Goal: Task Accomplishment & Management: Manage account settings

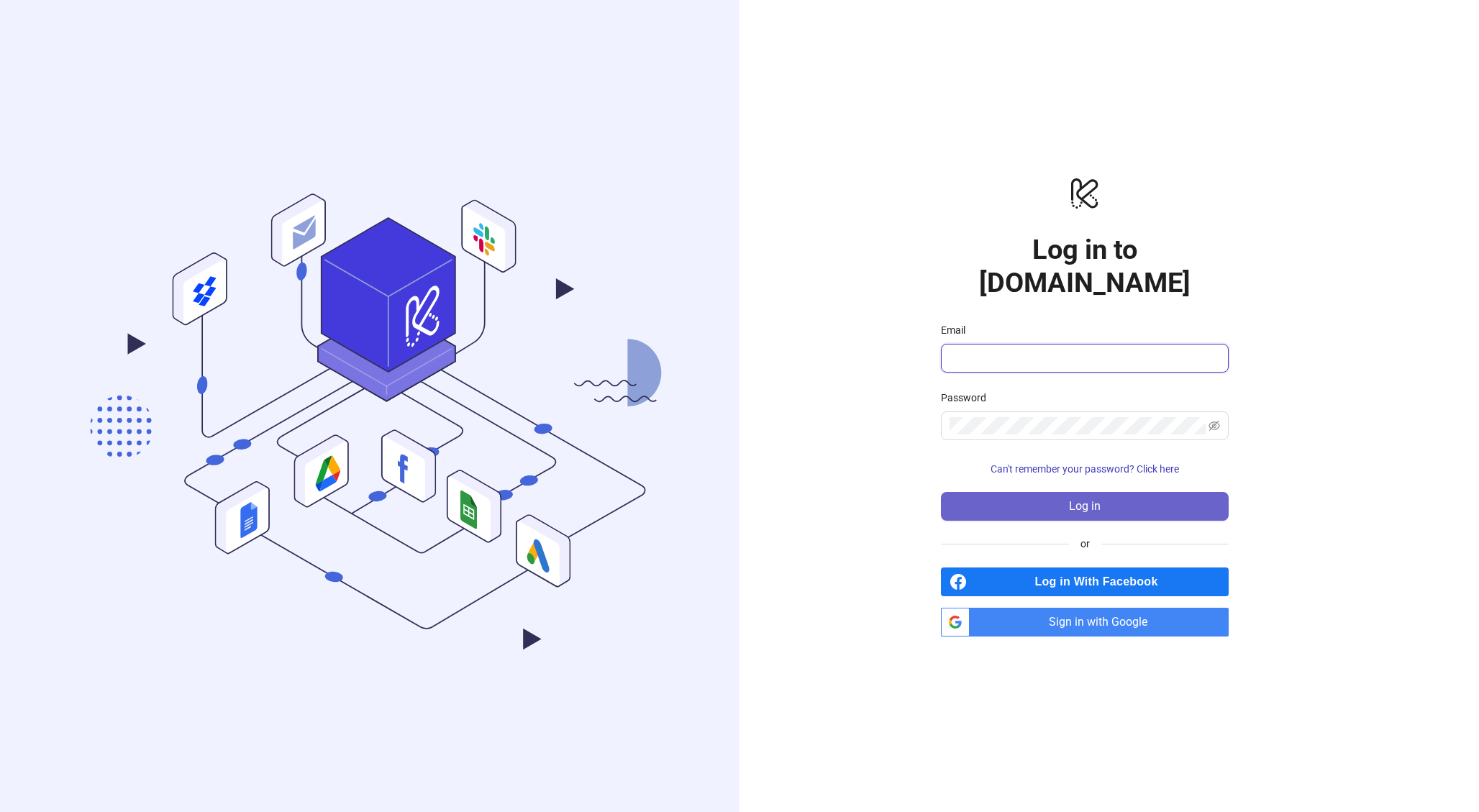
type input "**********"
click at [1091, 500] on span "Log in" at bounding box center [1084, 506] width 31 height 13
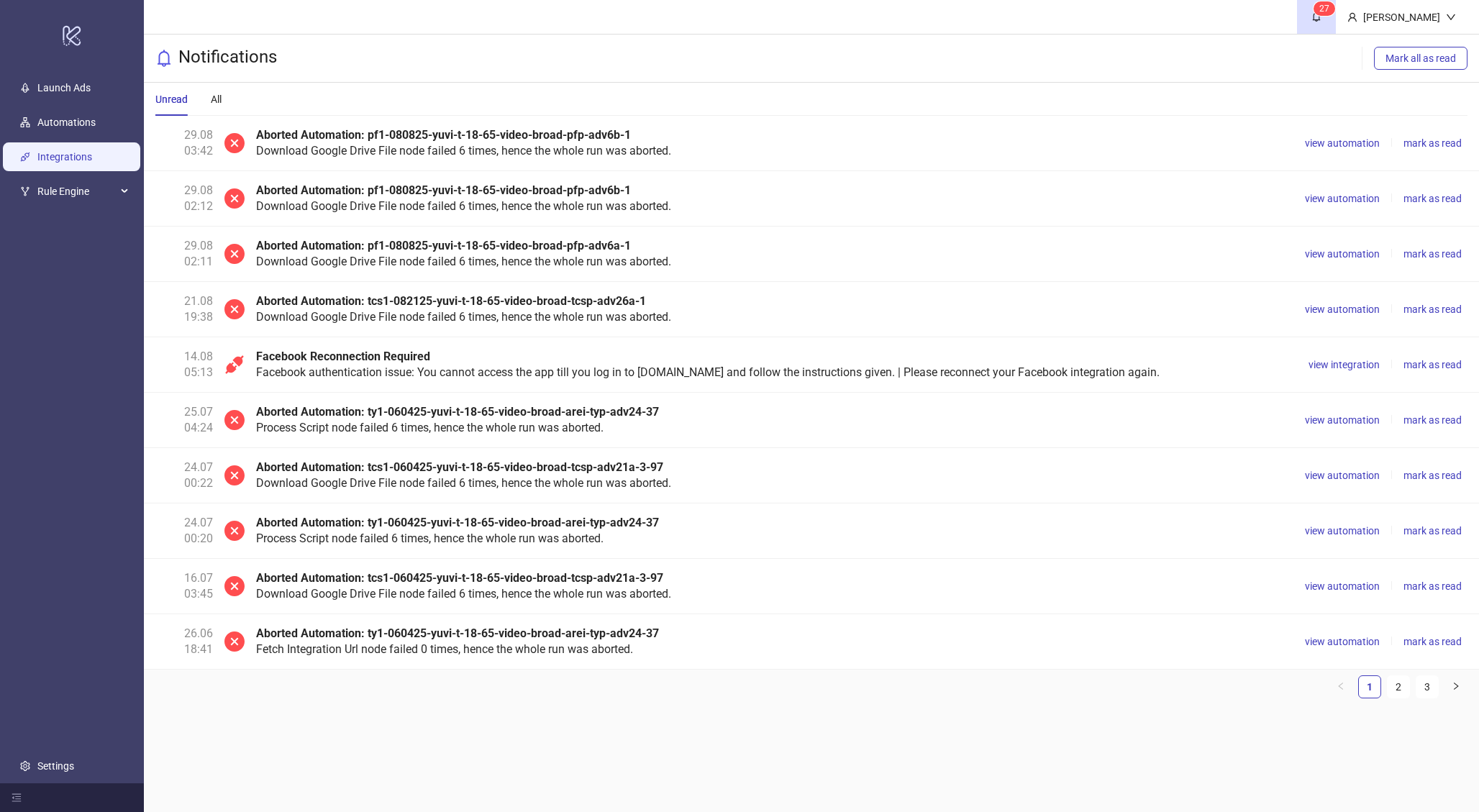
click at [75, 163] on link "Integrations" at bounding box center [65, 156] width 55 height 12
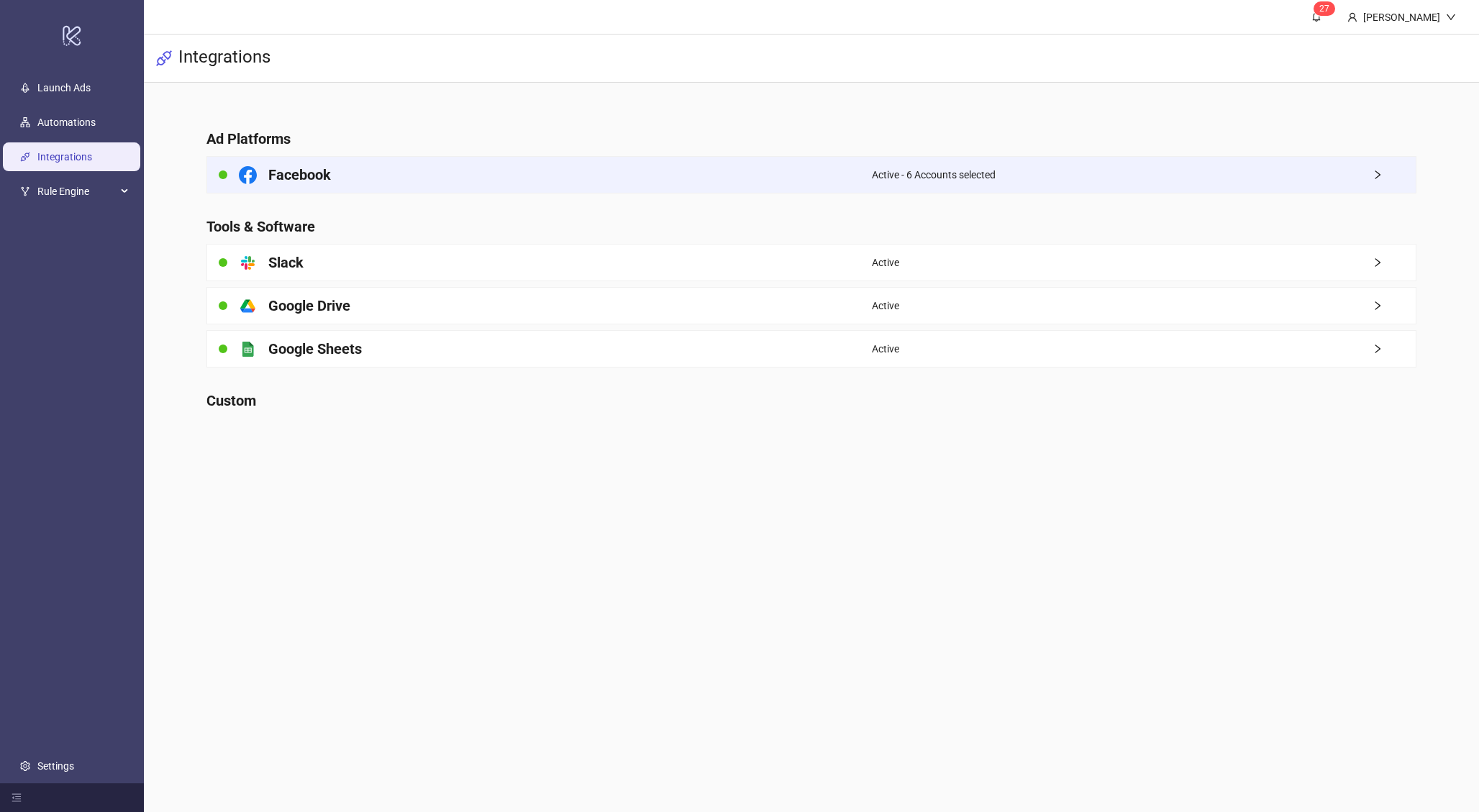
click at [282, 173] on h4 "Facebook" at bounding box center [300, 175] width 63 height 20
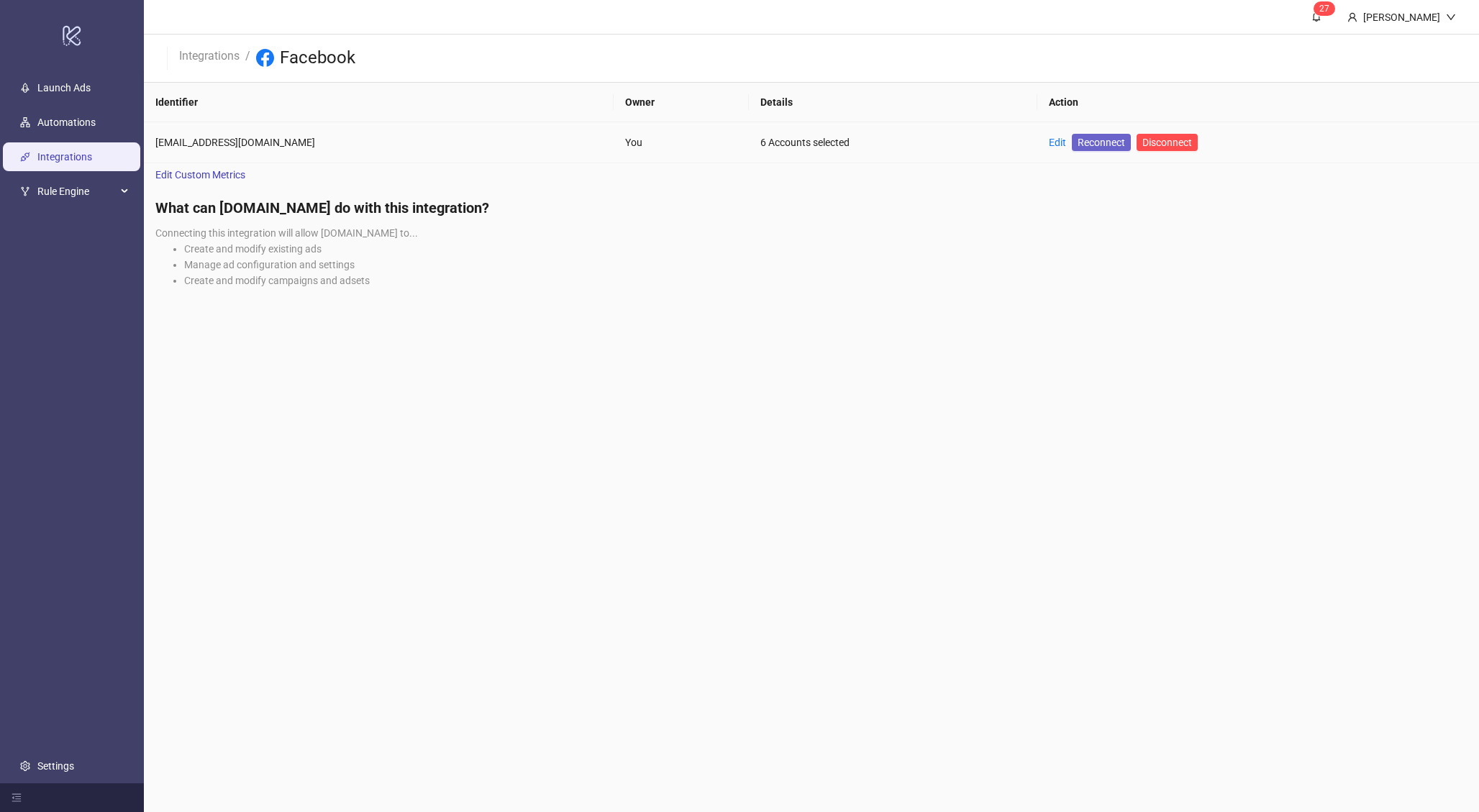
click at [1077, 149] on span "Reconnect" at bounding box center [1101, 142] width 47 height 16
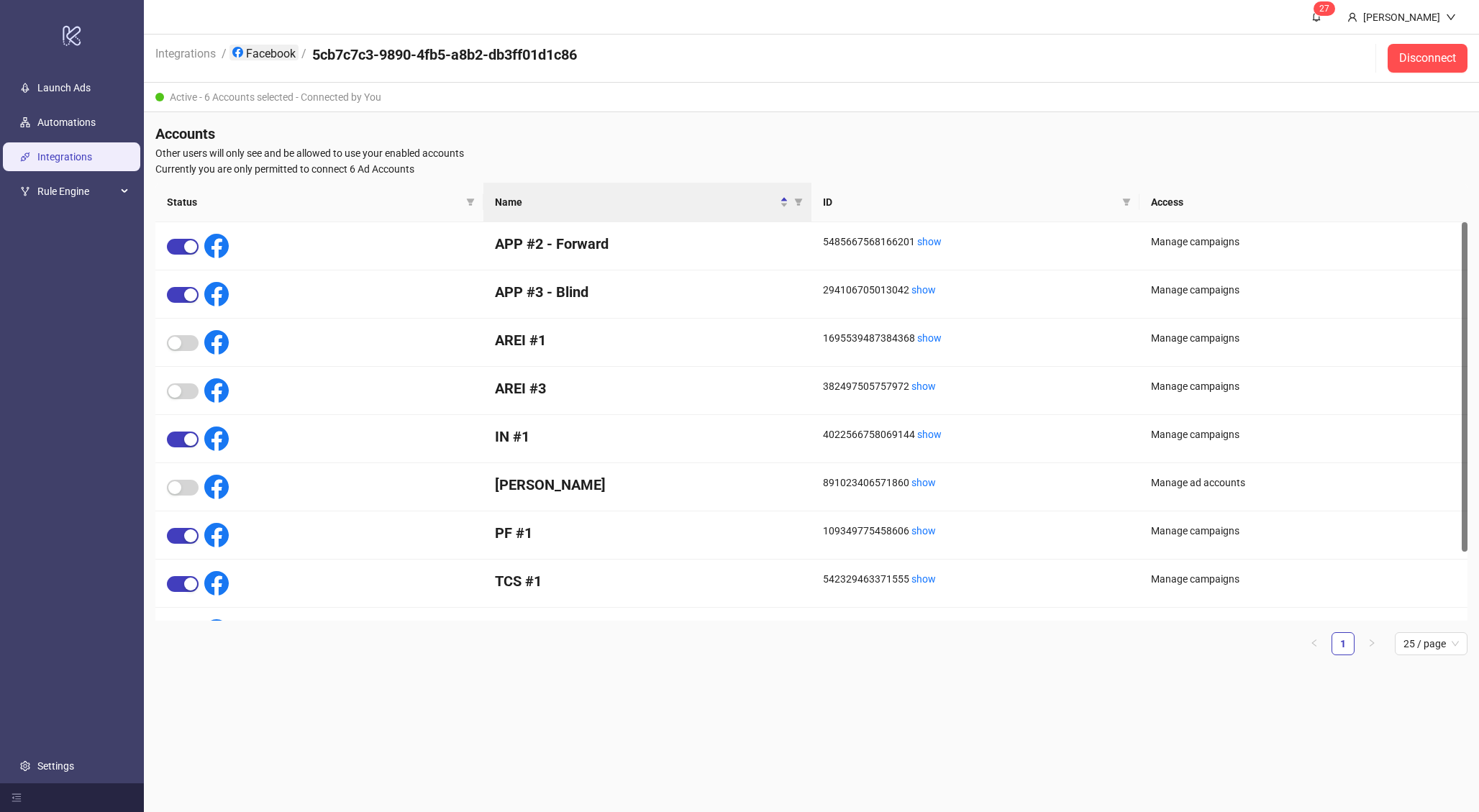
click at [266, 51] on link "Facebook" at bounding box center [264, 53] width 69 height 16
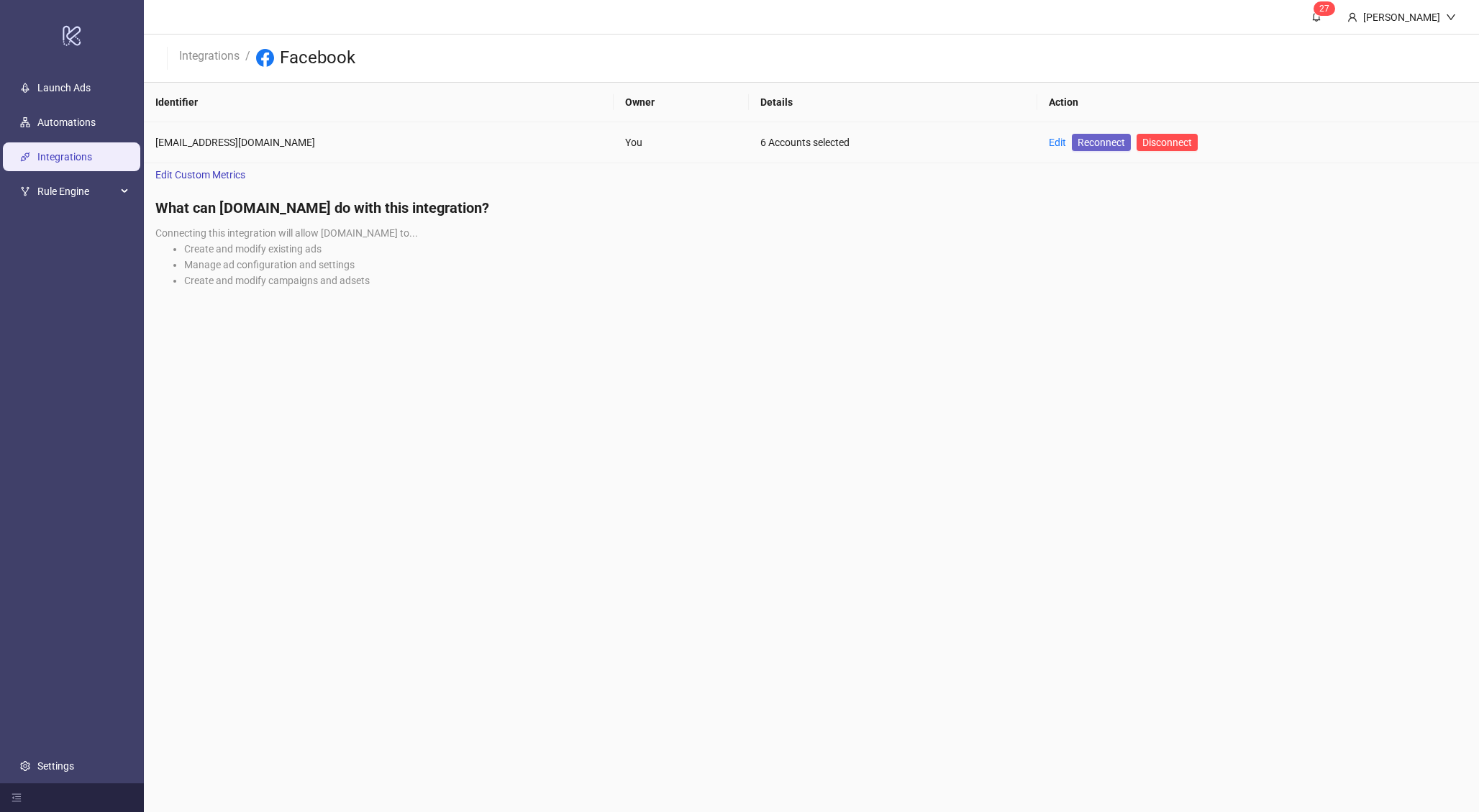
click at [1077, 139] on span "Reconnect" at bounding box center [1101, 142] width 47 height 16
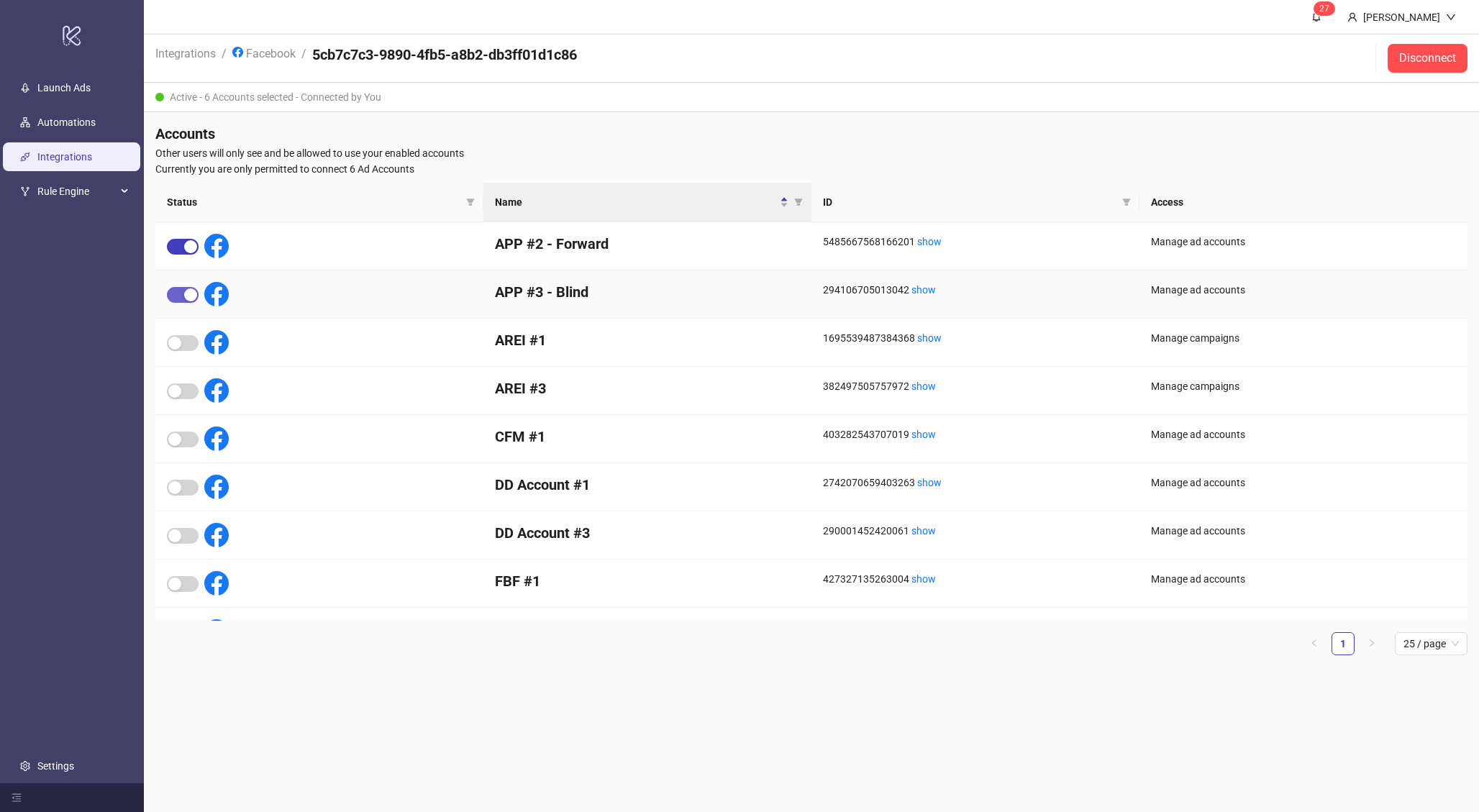
click at [193, 292] on div "button" at bounding box center [190, 295] width 13 height 13
click at [178, 299] on div "button" at bounding box center [175, 295] width 13 height 13
click at [168, 244] on span "button" at bounding box center [182, 247] width 31 height 16
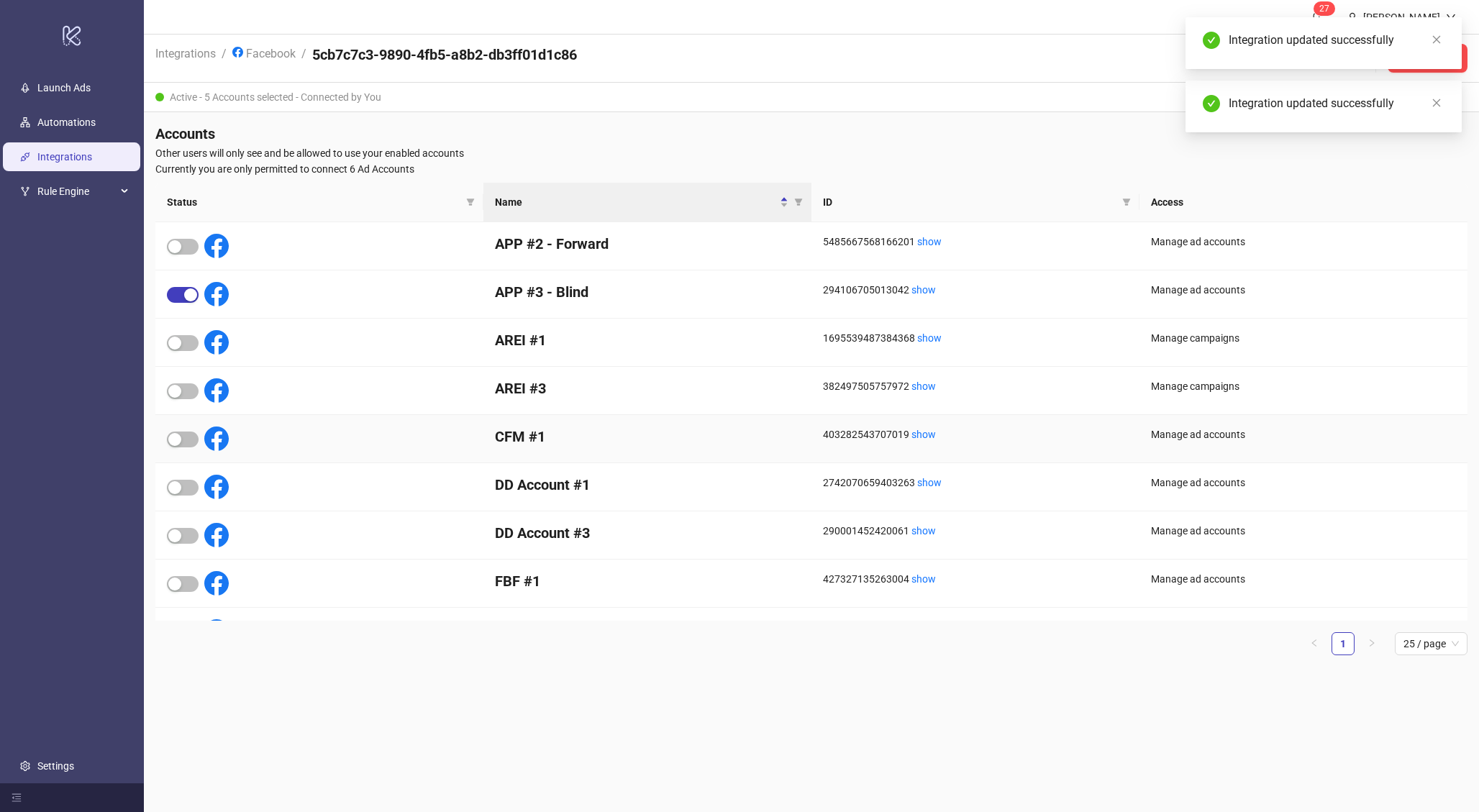
click at [180, 447] on div at bounding box center [197, 439] width 62 height 24
click at [182, 437] on button "button" at bounding box center [182, 439] width 31 height 16
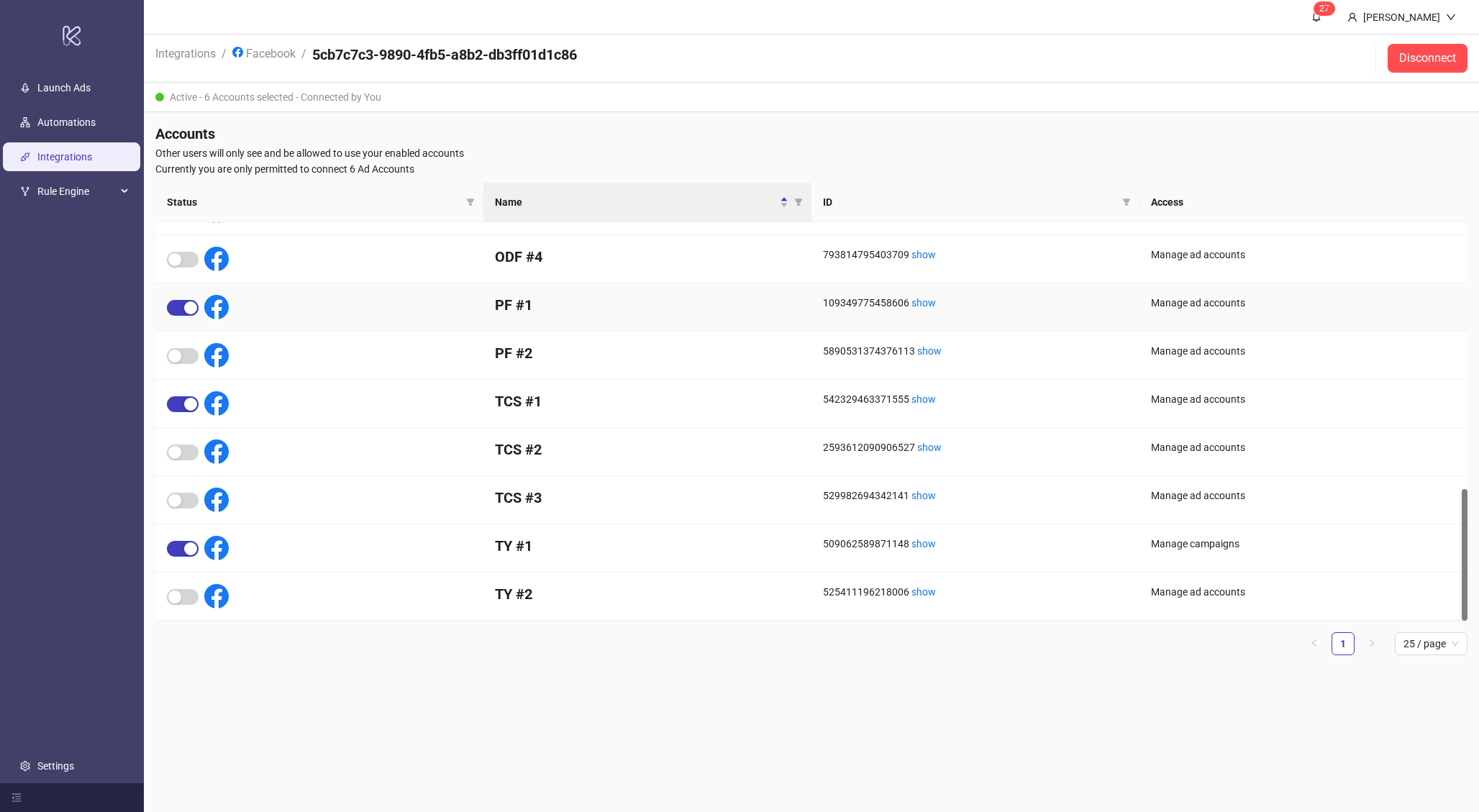
scroll to position [804, 0]
click at [90, 82] on link "Launch Ads" at bounding box center [64, 87] width 53 height 12
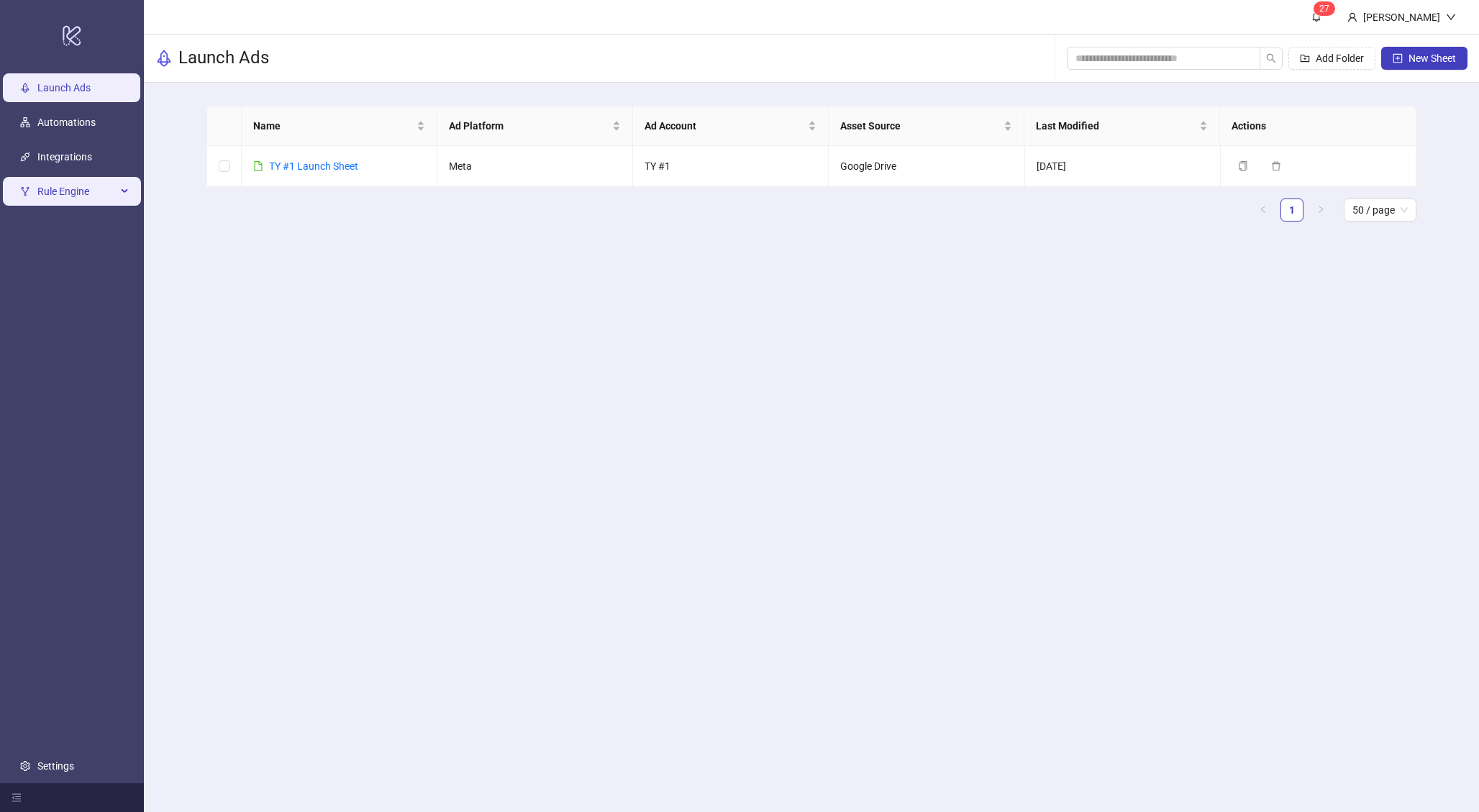
click at [78, 187] on span "Rule Engine" at bounding box center [77, 191] width 79 height 29
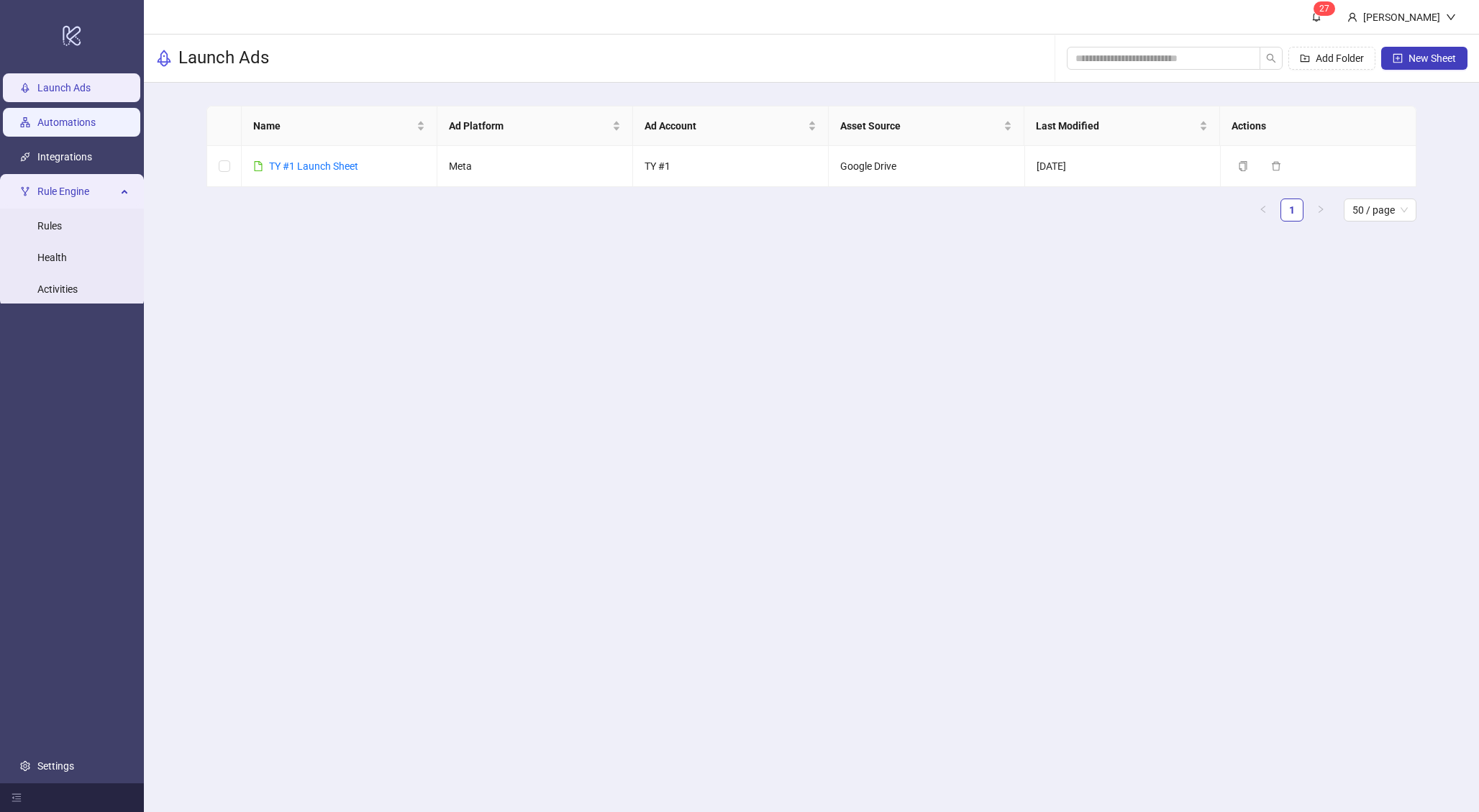
click at [72, 127] on link "Automations" at bounding box center [67, 122] width 58 height 12
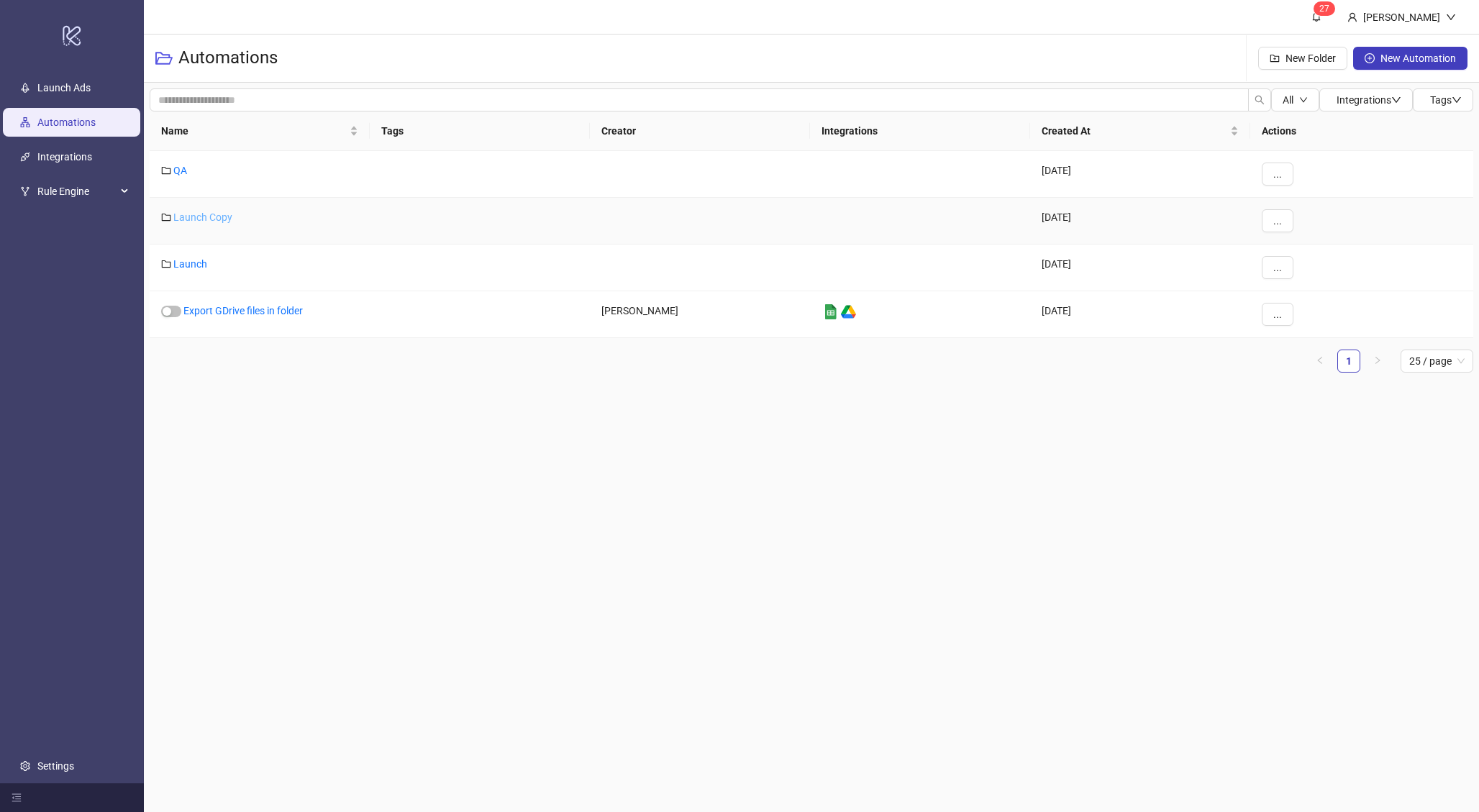
click at [193, 215] on link "Launch Copy" at bounding box center [202, 217] width 59 height 12
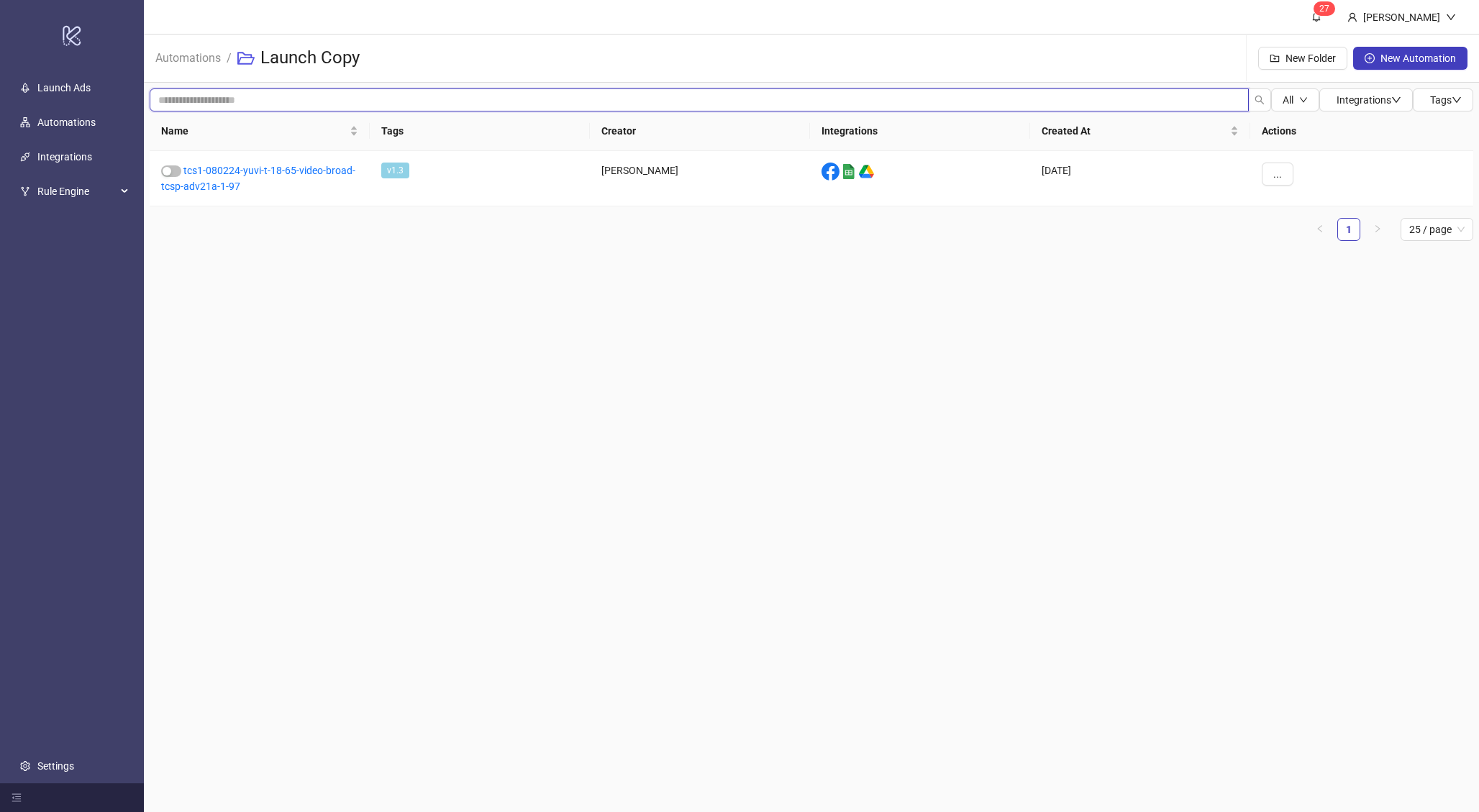
click at [232, 90] on input "search" at bounding box center [699, 100] width 1099 height 23
type input "***"
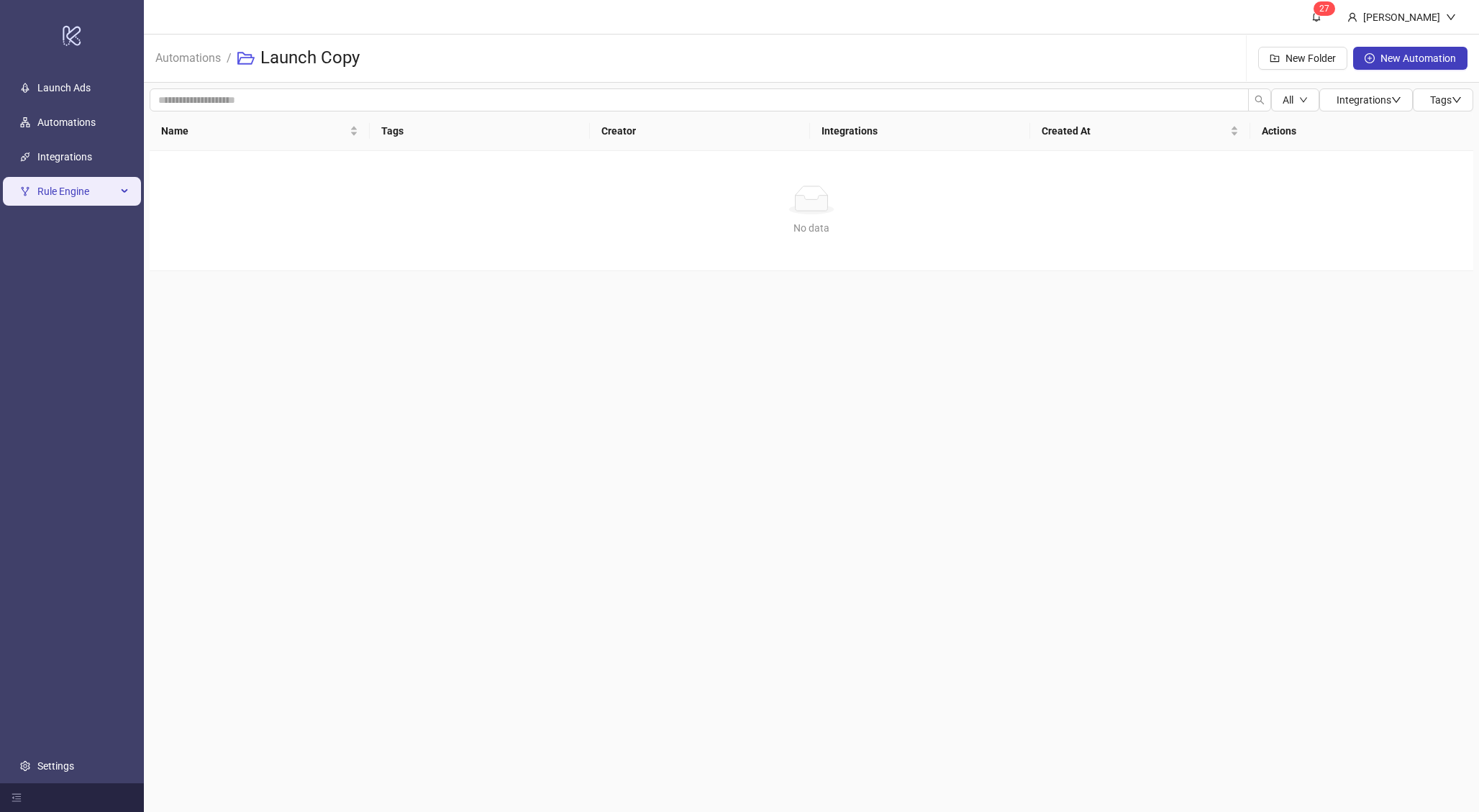
click at [64, 196] on span "Rule Engine" at bounding box center [77, 191] width 79 height 29
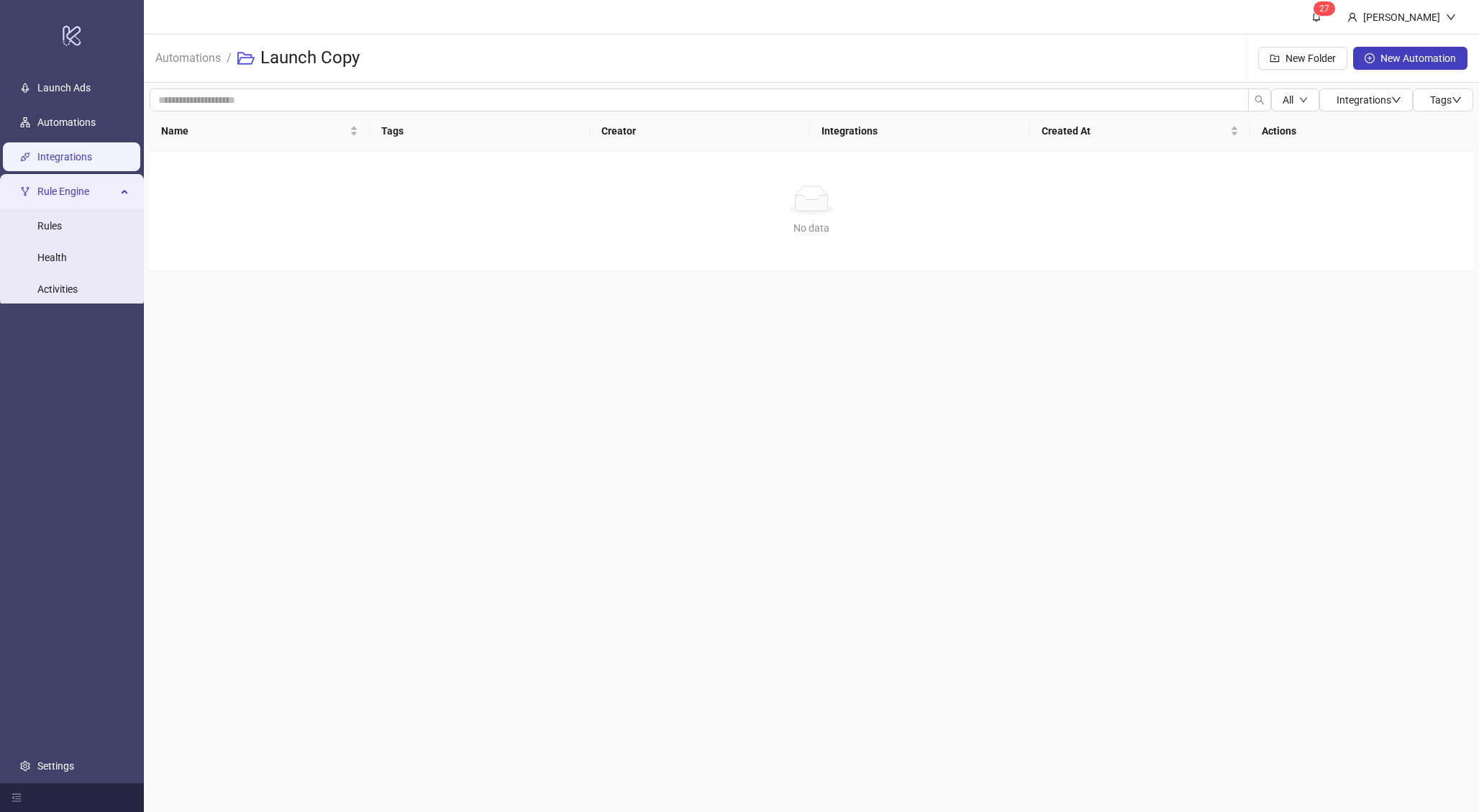
click at [53, 151] on link "Integrations" at bounding box center [65, 156] width 55 height 12
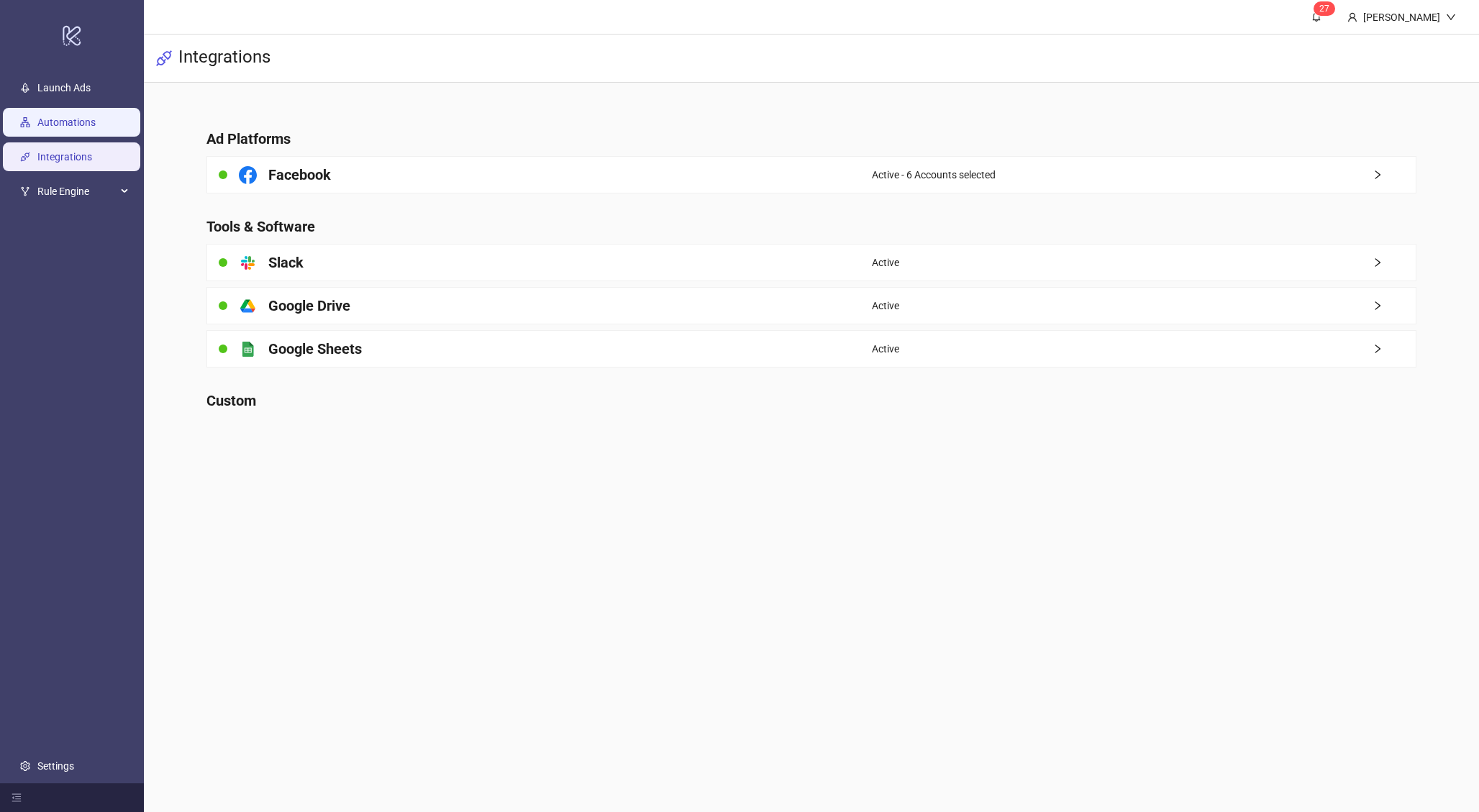
click at [57, 128] on link "Automations" at bounding box center [67, 122] width 58 height 12
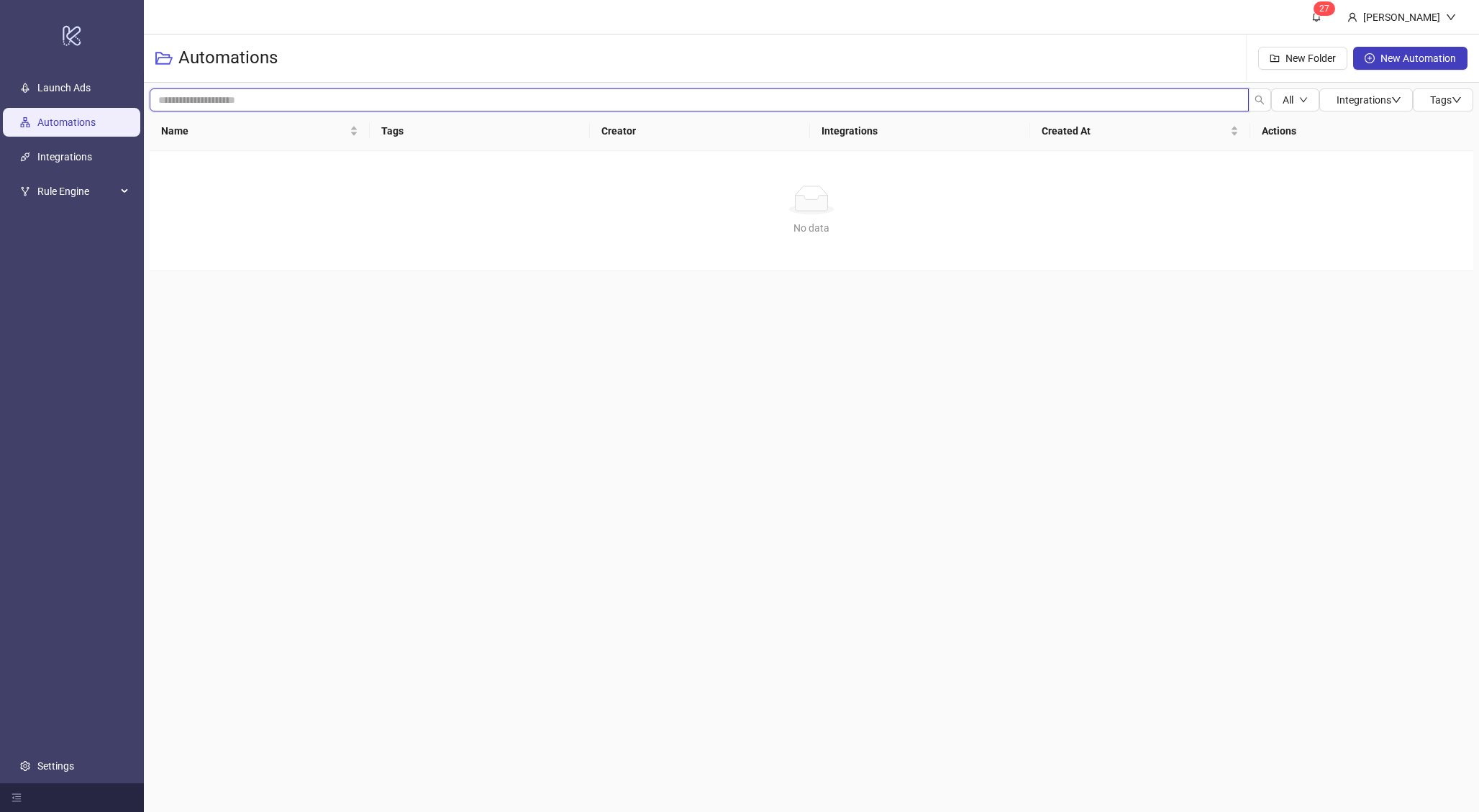
click at [508, 101] on input "search" at bounding box center [699, 100] width 1099 height 23
click at [92, 163] on link "Integrations" at bounding box center [65, 156] width 55 height 12
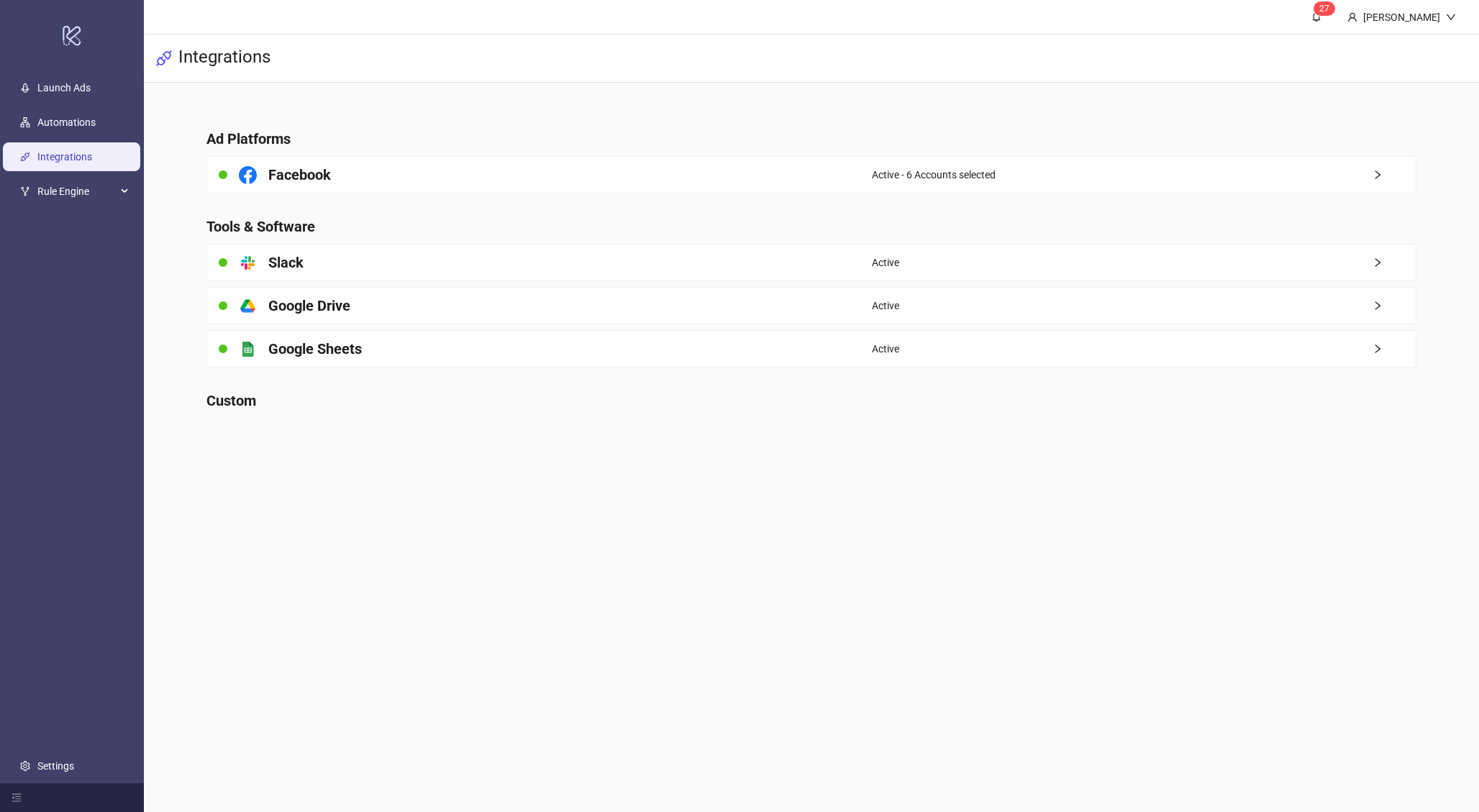
click at [103, 224] on ul "Launch Ads Automations Integrations Rule Engine Rules Health Activities Settings" at bounding box center [72, 427] width 144 height 713
click at [89, 195] on span "Rule Engine" at bounding box center [77, 191] width 79 height 29
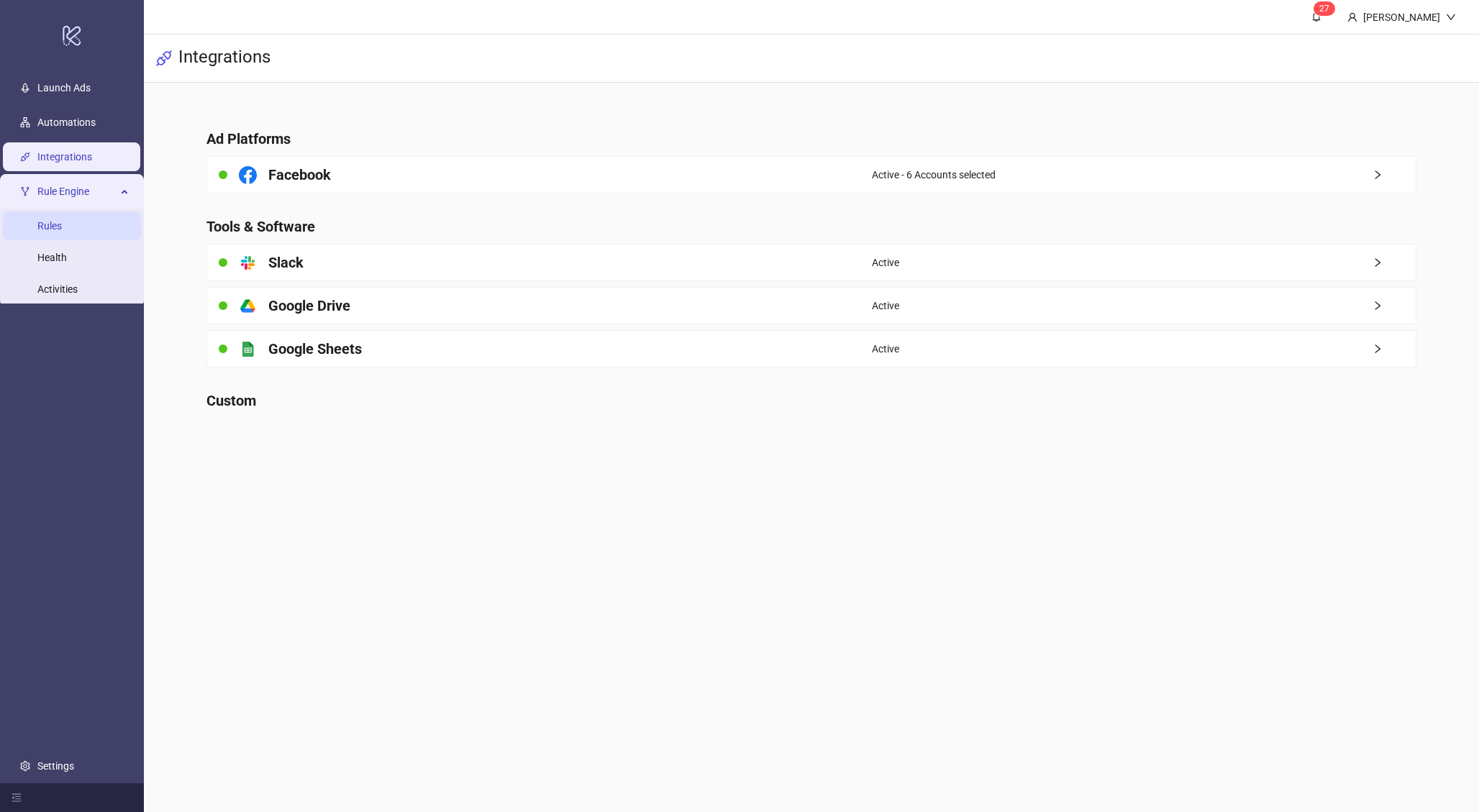
click at [62, 220] on link "Rules" at bounding box center [50, 226] width 24 height 12
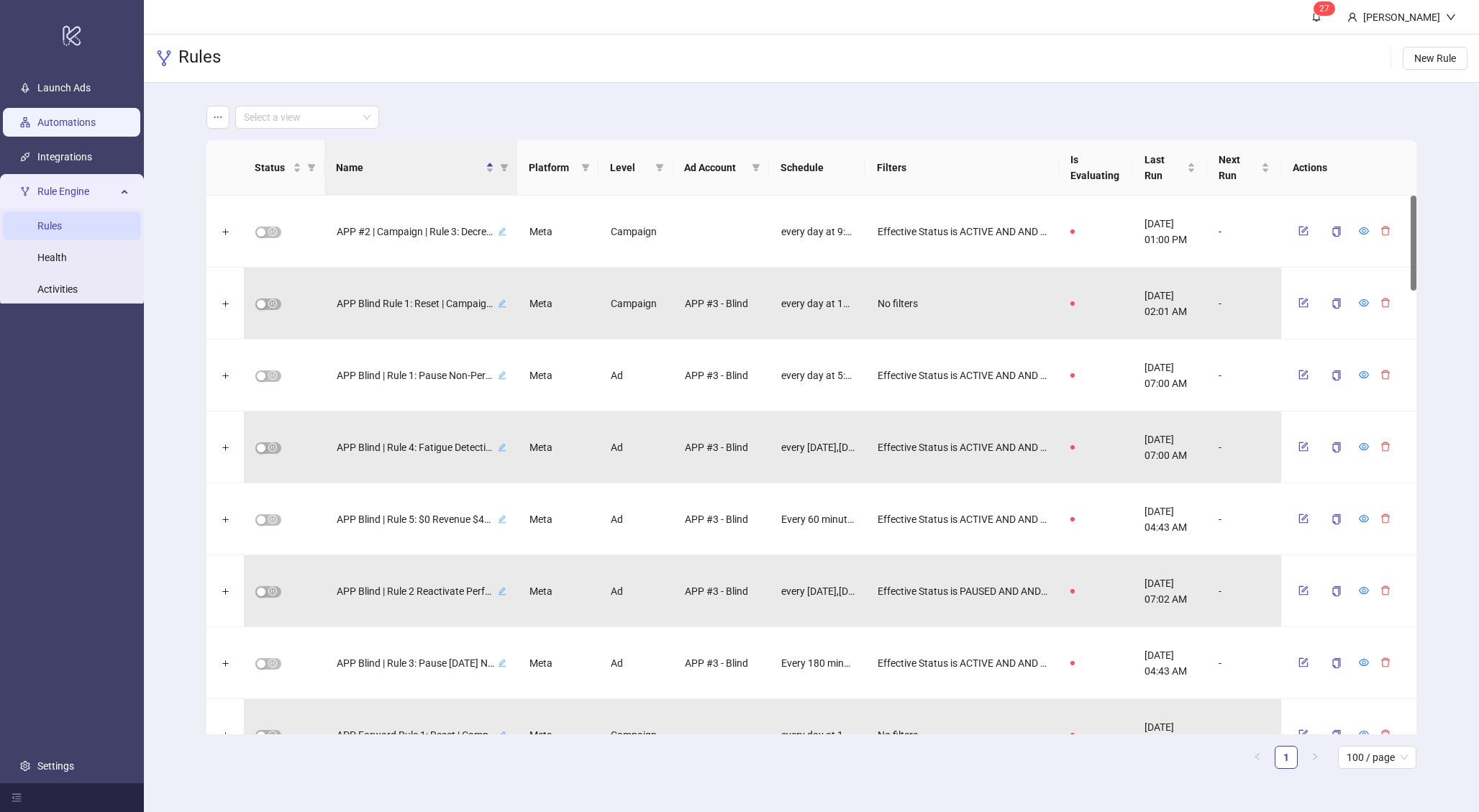
click at [39, 119] on link "Automations" at bounding box center [67, 122] width 58 height 12
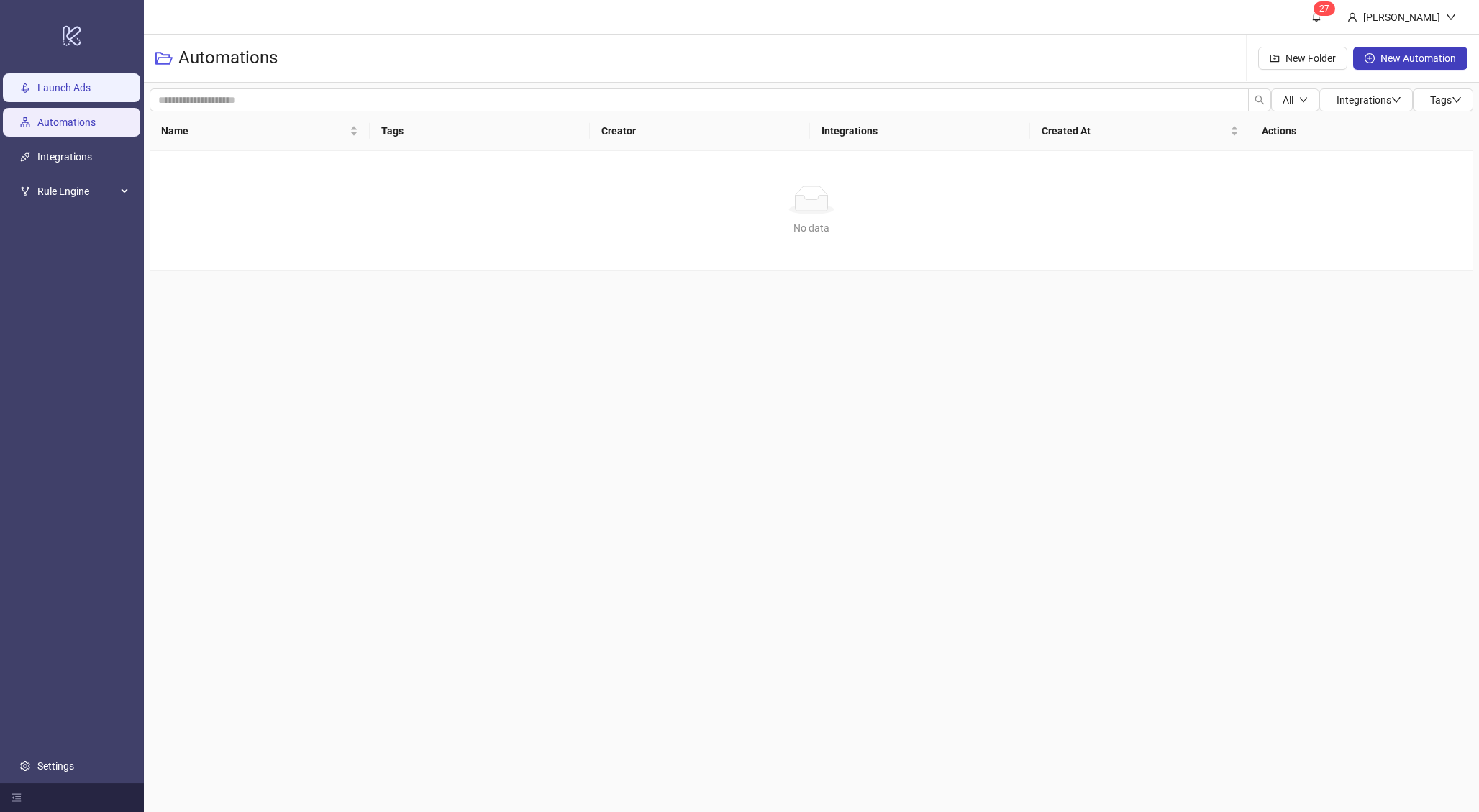
click at [57, 94] on link "Launch Ads" at bounding box center [64, 87] width 53 height 12
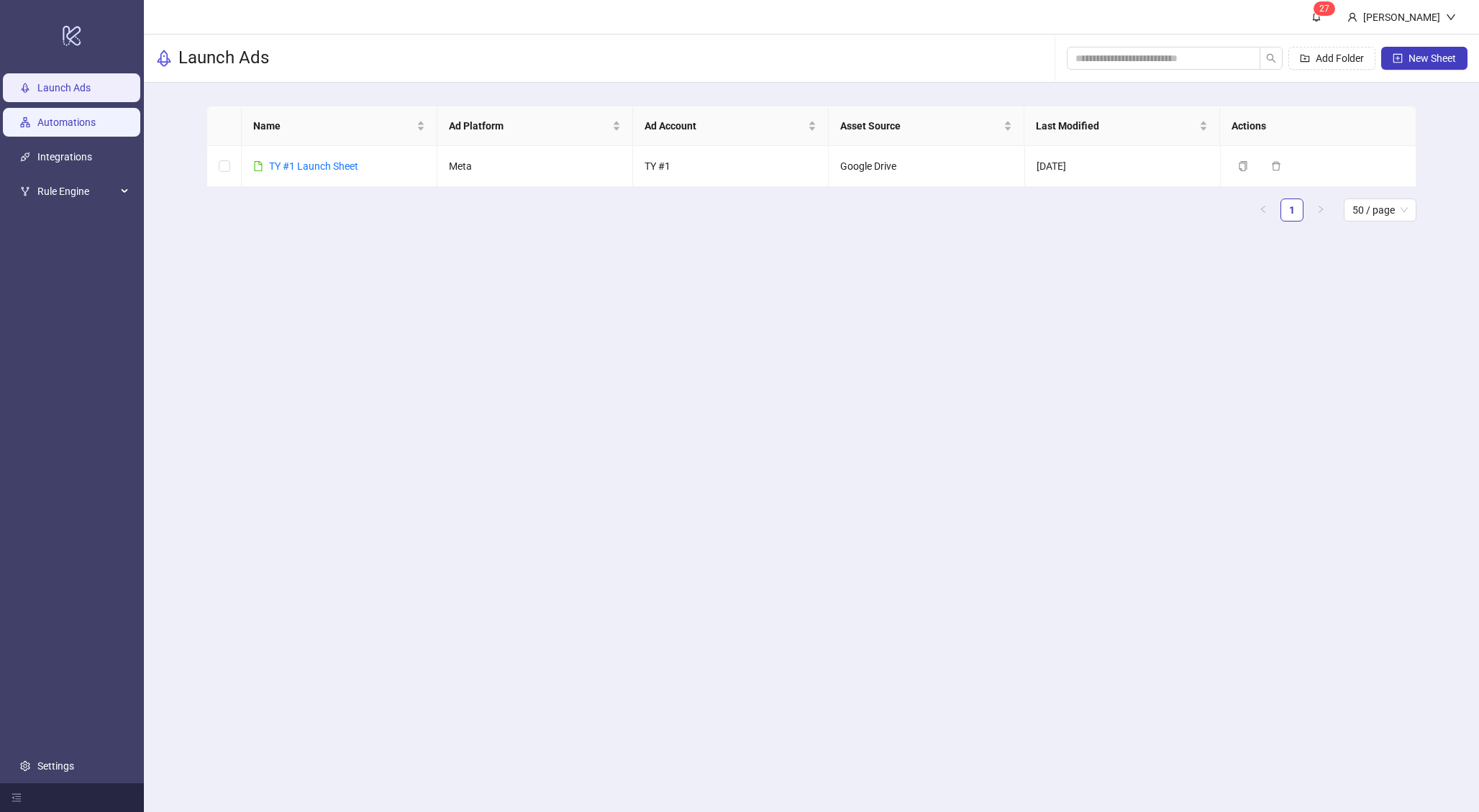
click at [75, 117] on link "Automations" at bounding box center [67, 122] width 58 height 12
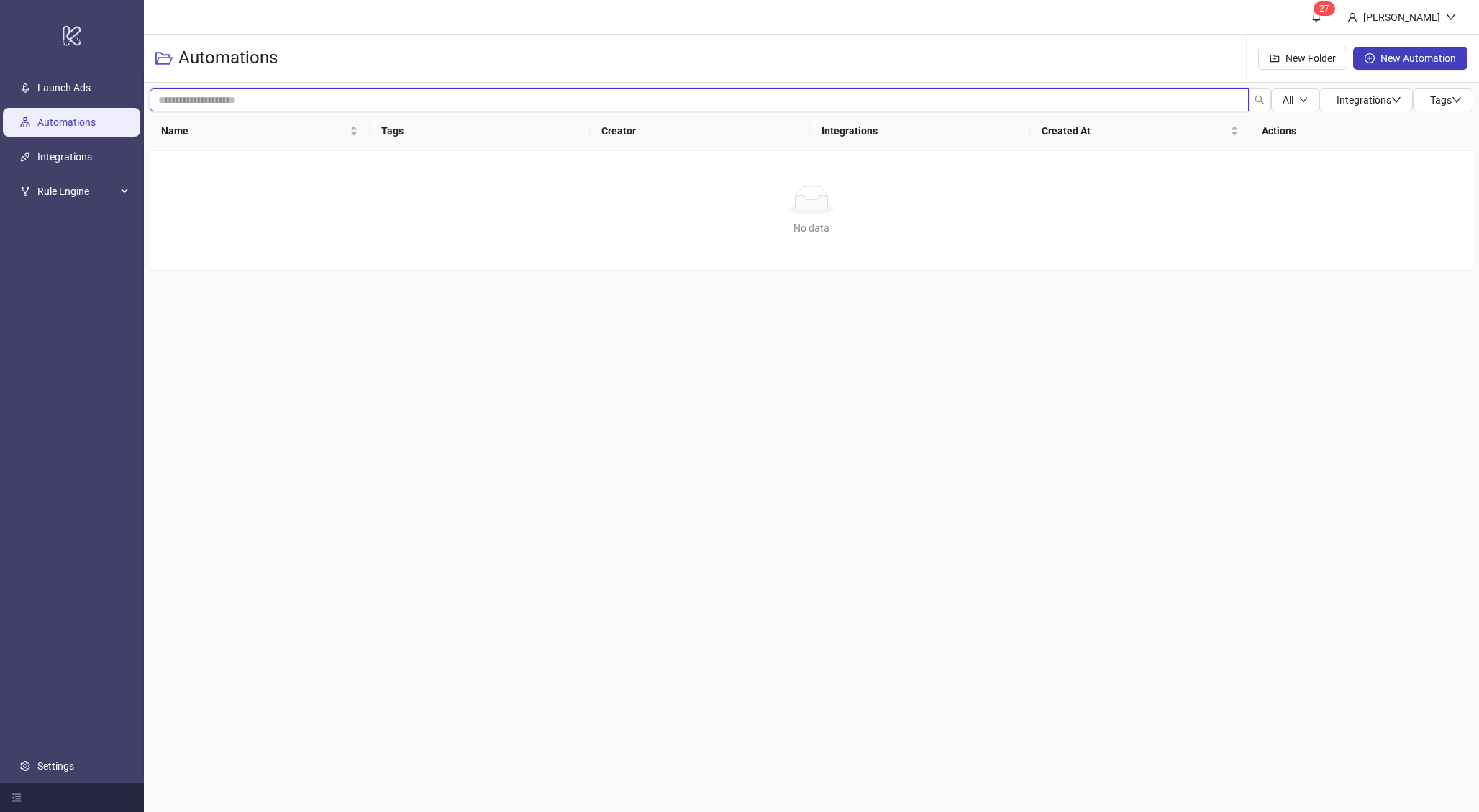
click at [252, 97] on input "search" at bounding box center [699, 100] width 1099 height 23
